Goal: Task Accomplishment & Management: Use online tool/utility

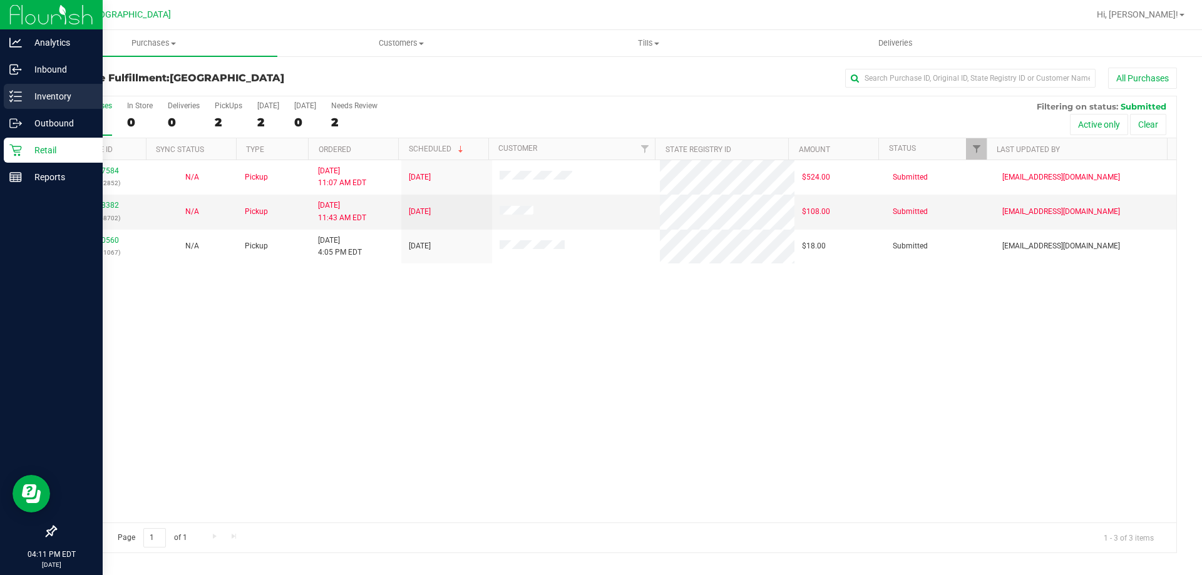
click at [59, 93] on p "Inventory" at bounding box center [59, 96] width 75 height 15
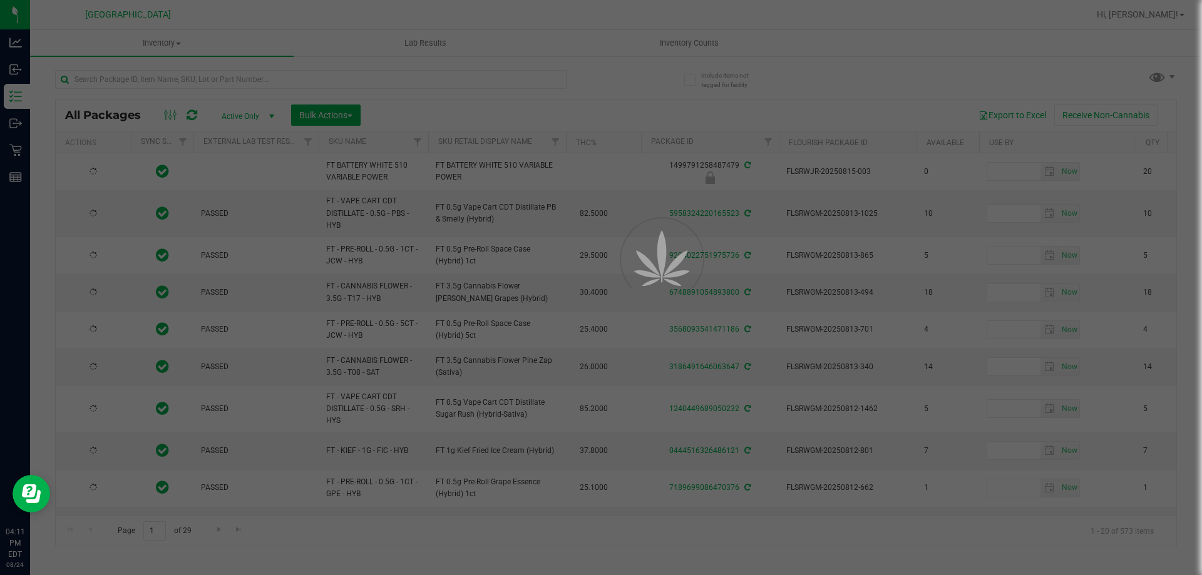
click at [101, 80] on div at bounding box center [601, 287] width 1202 height 575
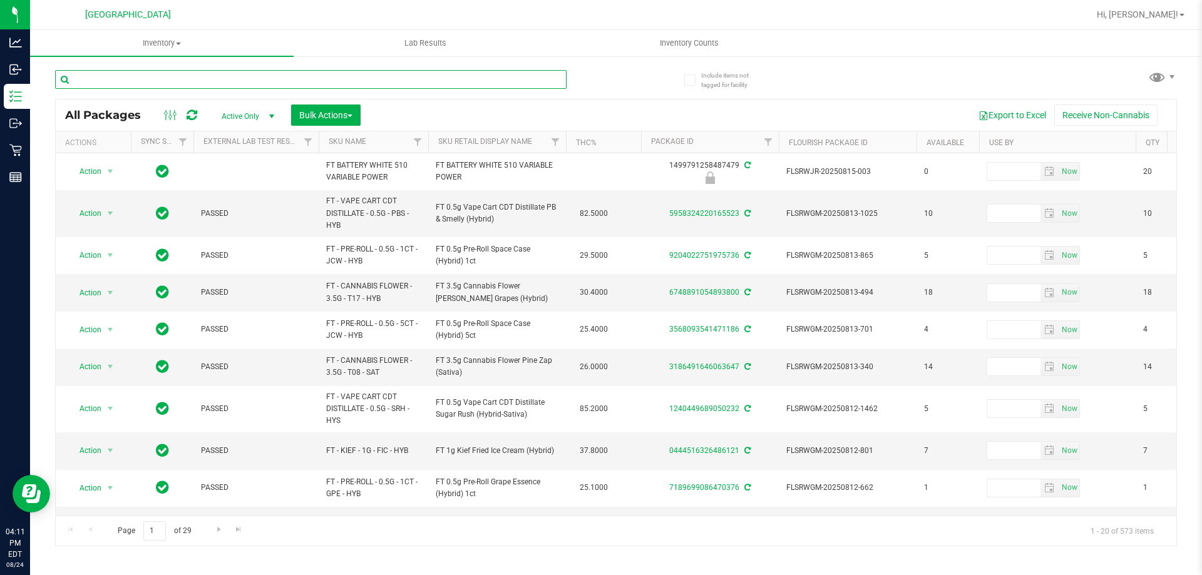
click at [121, 86] on input "text" at bounding box center [310, 79] width 511 height 19
type input "AEQ"
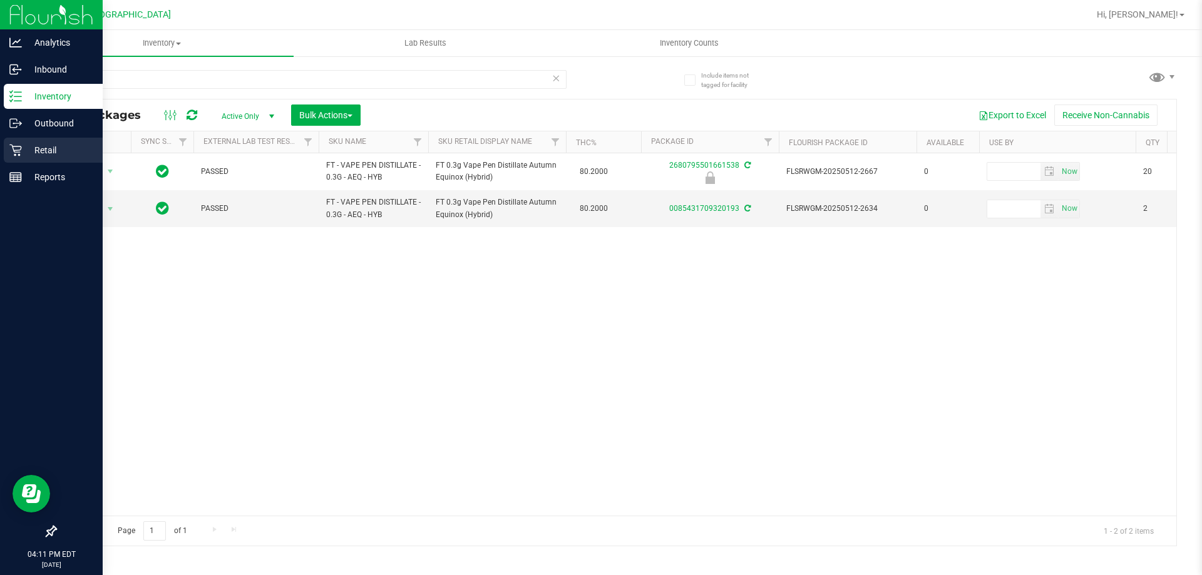
click at [50, 147] on p "Retail" at bounding box center [59, 150] width 75 height 15
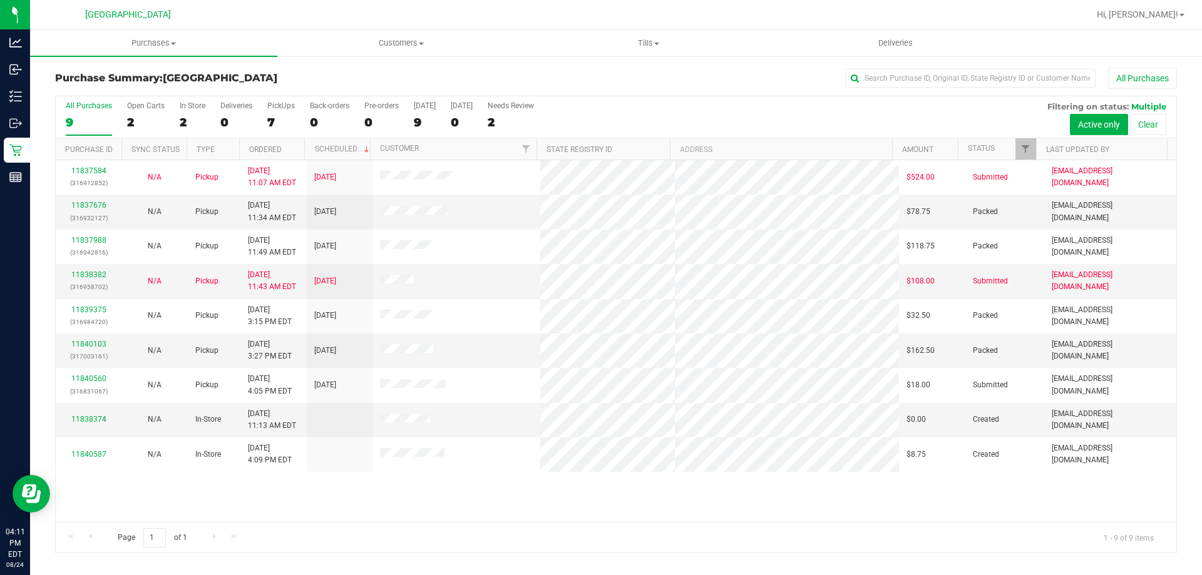
click at [381, 23] on div at bounding box center [656, 15] width 864 height 24
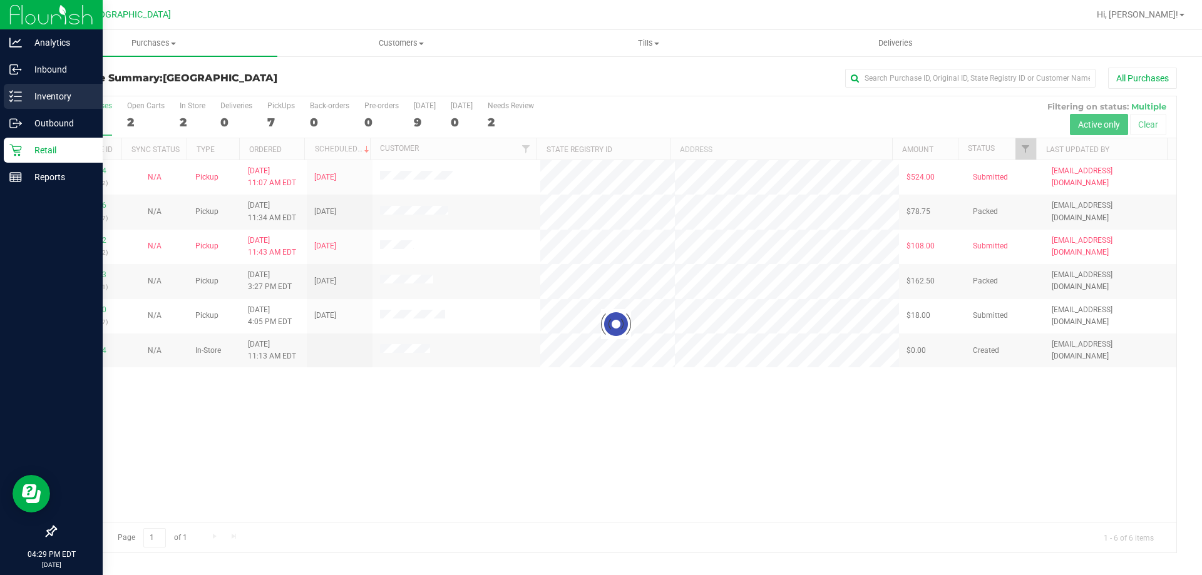
click at [38, 102] on p "Inventory" at bounding box center [59, 96] width 75 height 15
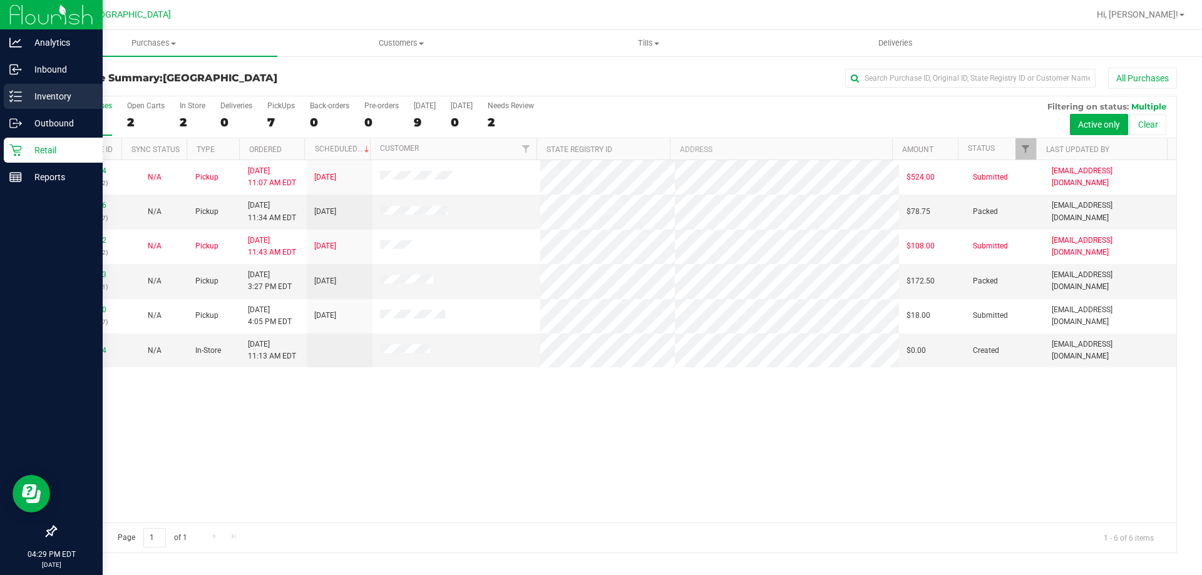
click at [0, 89] on link "Inventory" at bounding box center [51, 97] width 103 height 27
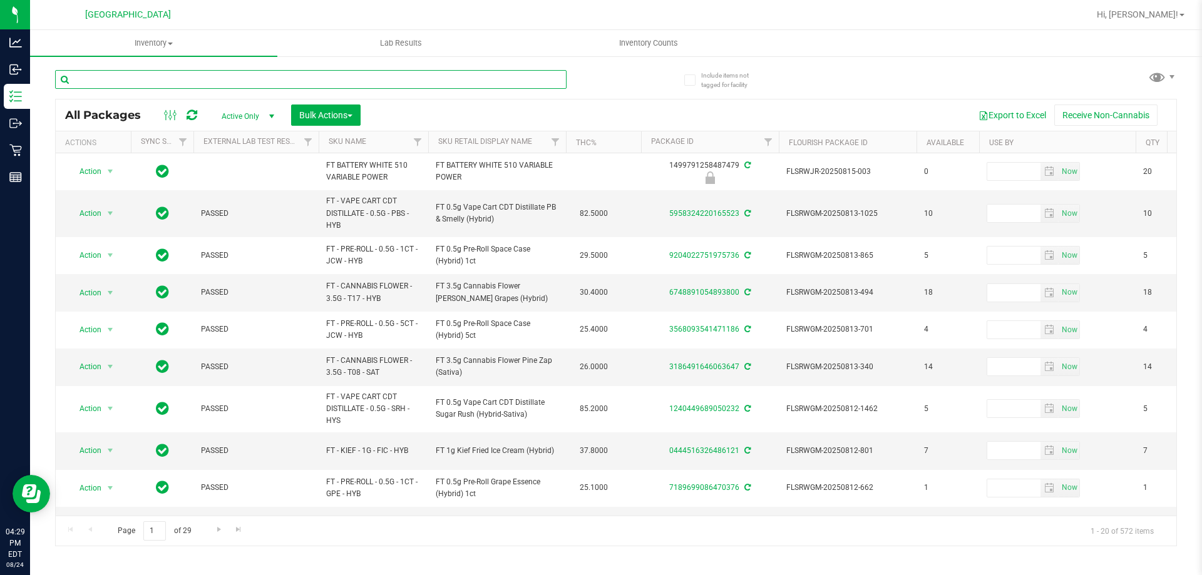
click at [156, 78] on input "text" at bounding box center [310, 79] width 511 height 19
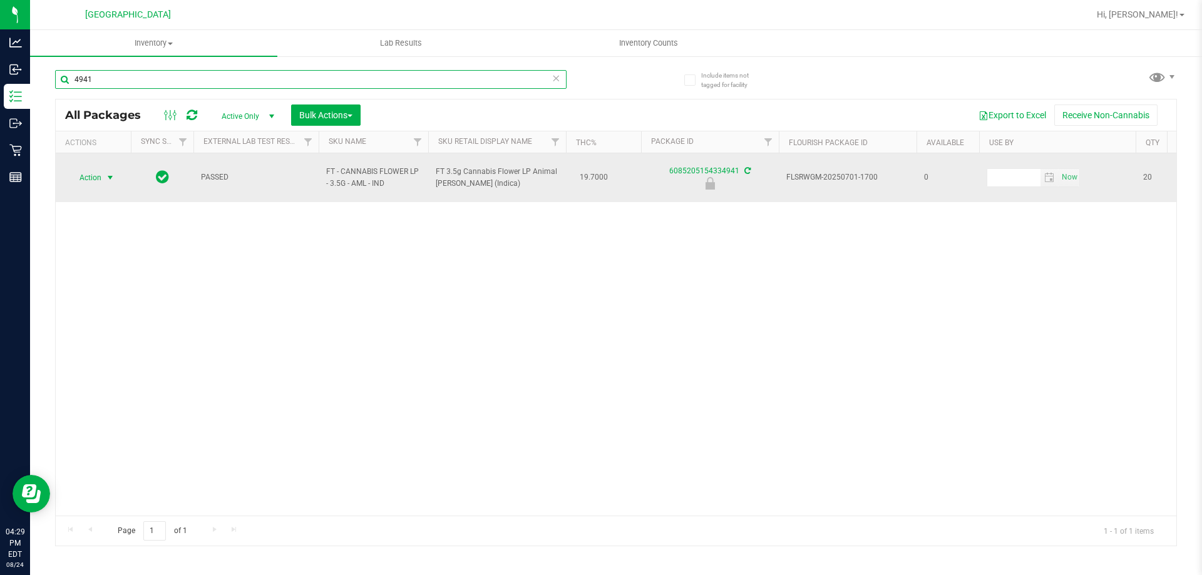
type input "4941"
click at [95, 173] on span "Action" at bounding box center [85, 178] width 34 height 18
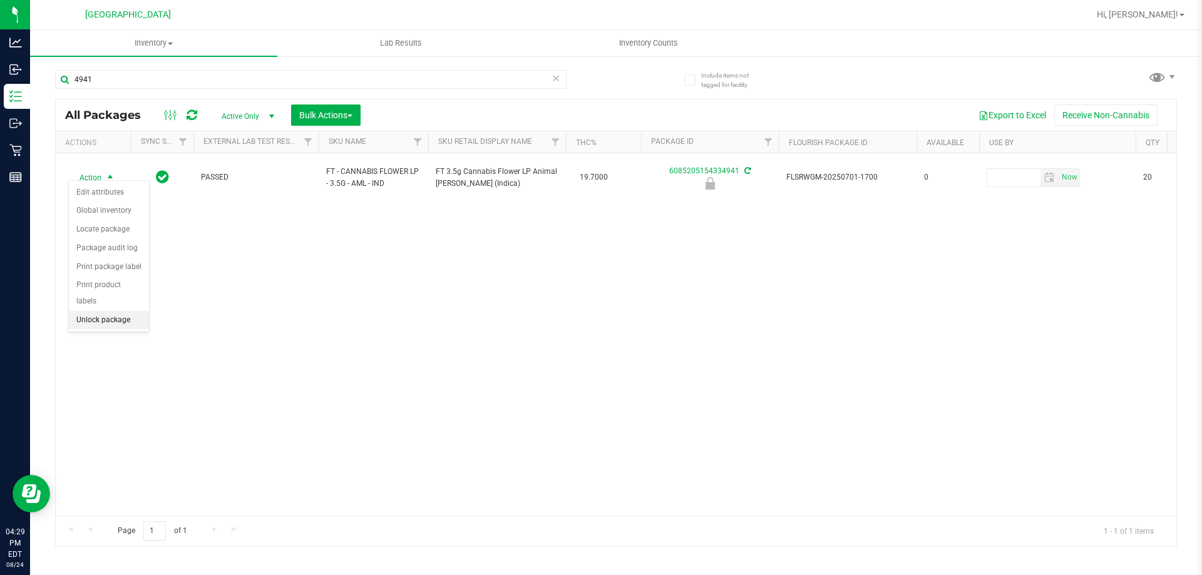
click at [103, 311] on li "Unlock package" at bounding box center [109, 320] width 80 height 19
